Goal: Navigation & Orientation: Find specific page/section

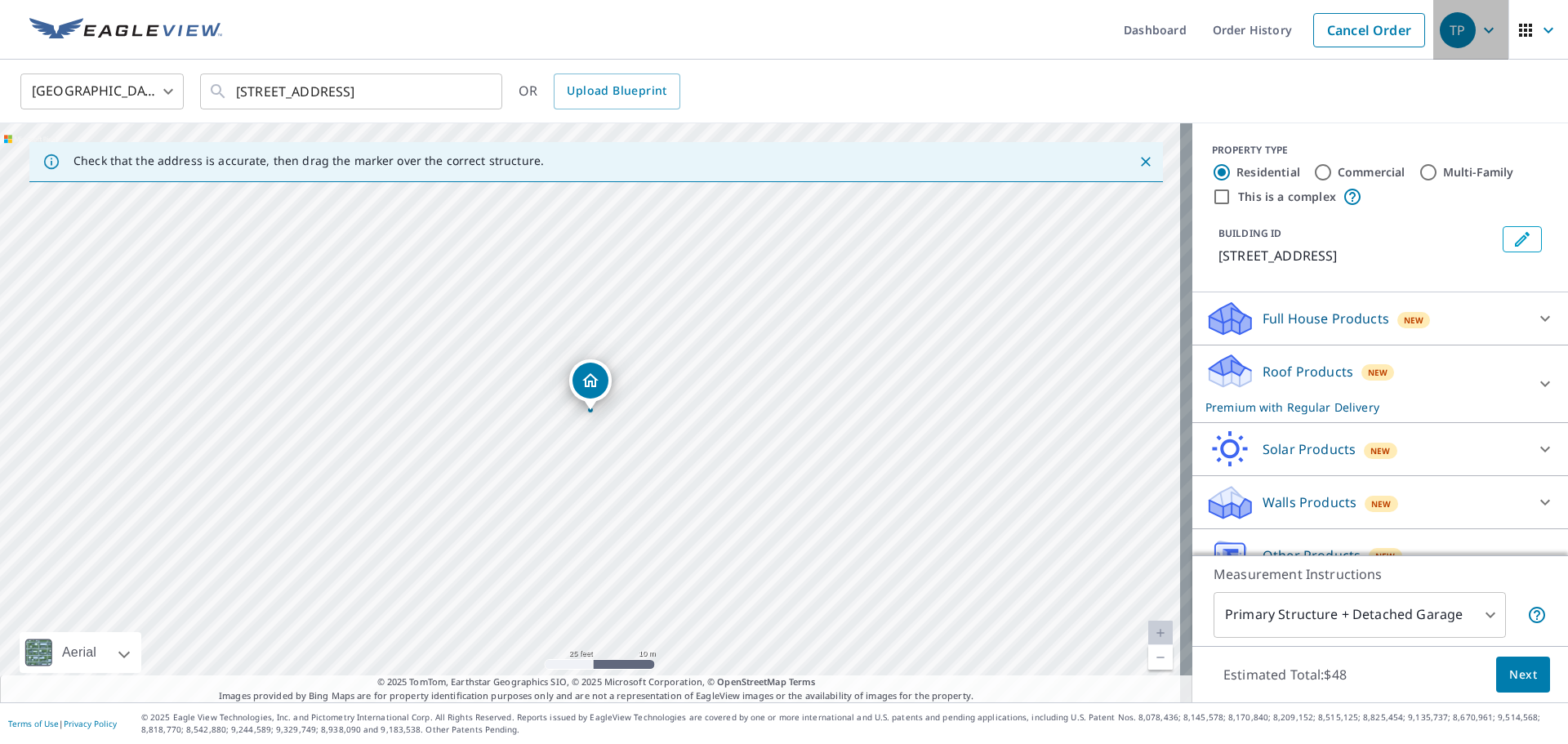
click at [1479, 32] on icon "button" at bounding box center [1489, 30] width 20 height 20
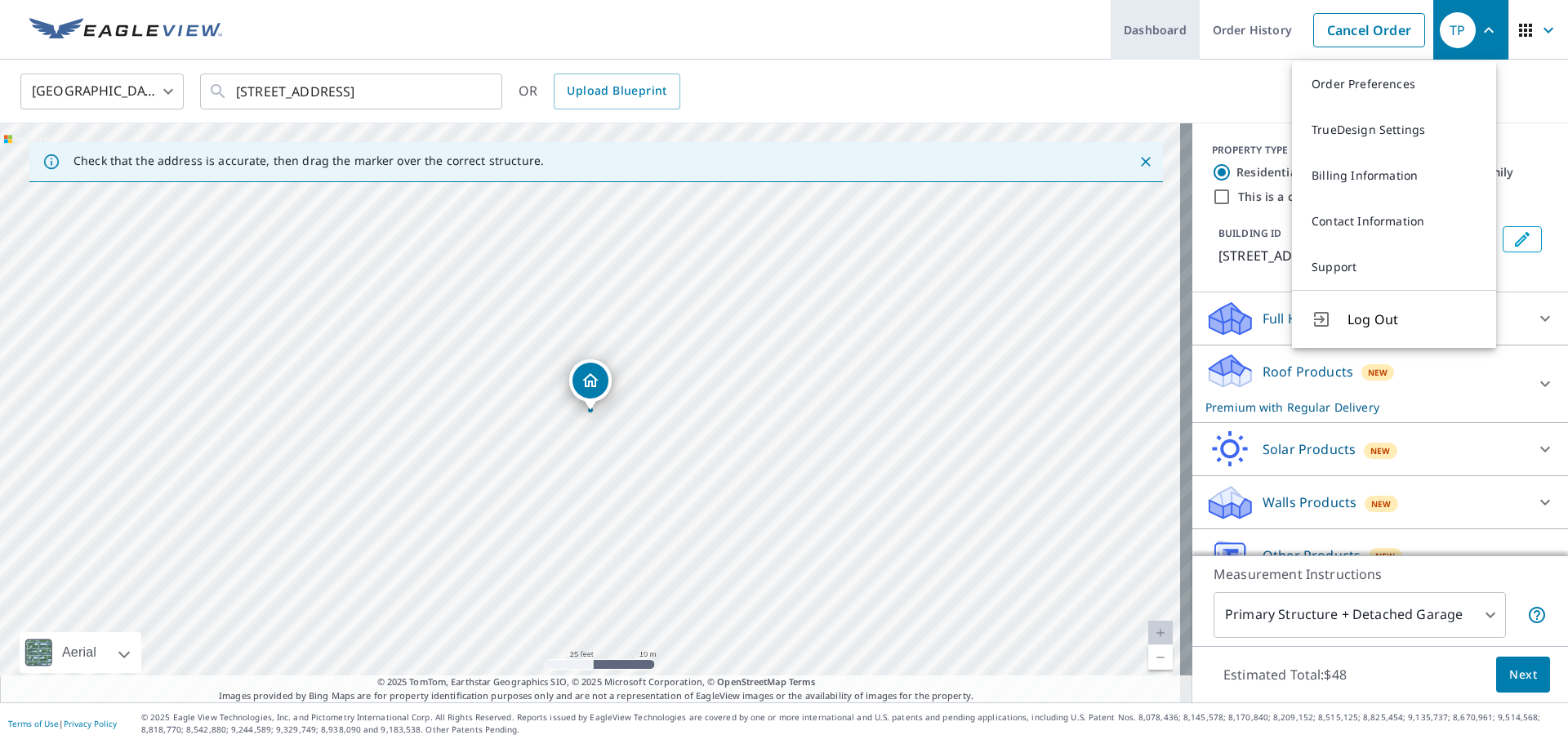
click at [1122, 39] on link "Dashboard" at bounding box center [1155, 29] width 89 height 60
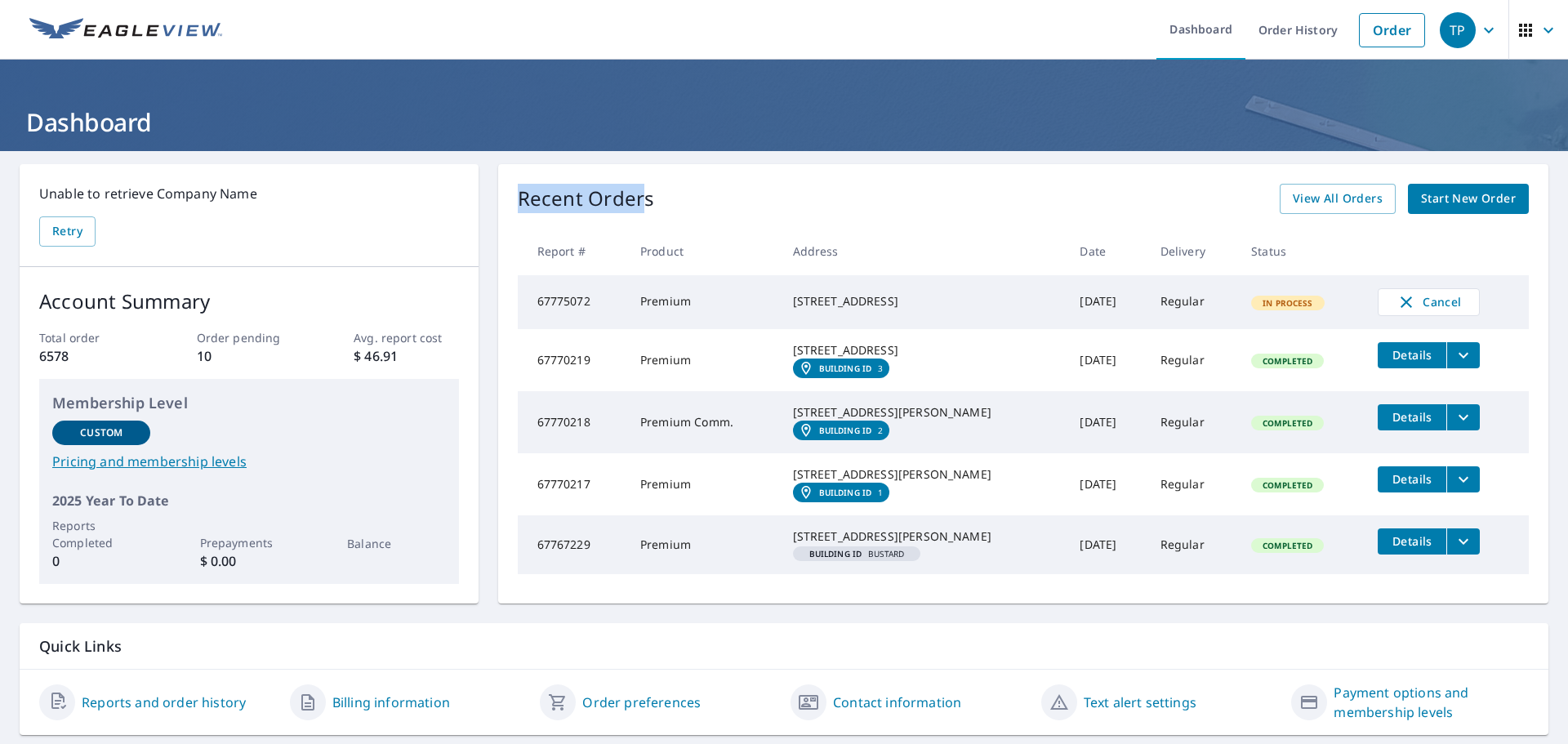
drag, startPoint x: 518, startPoint y: 204, endPoint x: 663, endPoint y: 202, distance: 145.0
click at [646, 205] on p "Recent Orders" at bounding box center [587, 199] width 138 height 30
click at [663, 202] on div "Recent Orders View All Orders Start New Order" at bounding box center [1023, 199] width 1011 height 30
drag, startPoint x: 0, startPoint y: 719, endPoint x: 345, endPoint y: 109, distance: 700.8
click at [345, 109] on h1 "Dashboard" at bounding box center [784, 121] width 1529 height 33
